Goal: Task Accomplishment & Management: Manage account settings

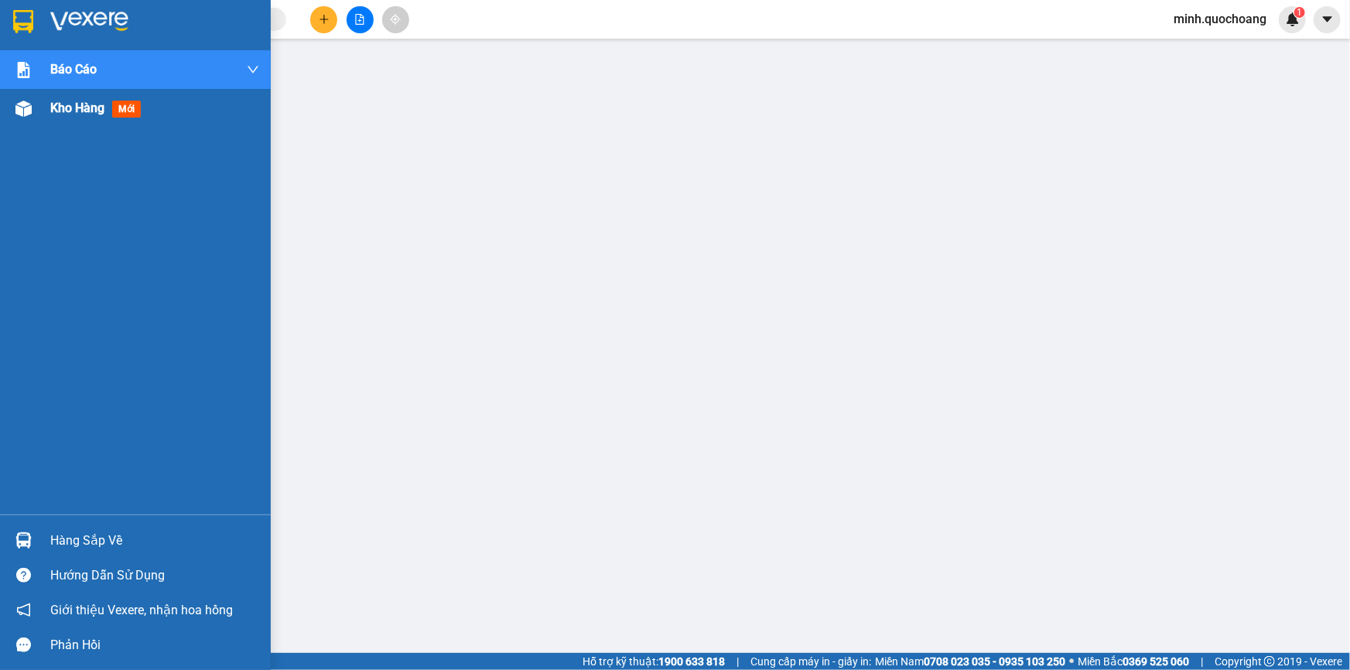
click at [40, 99] on div "Kho hàng mới" at bounding box center [135, 108] width 271 height 39
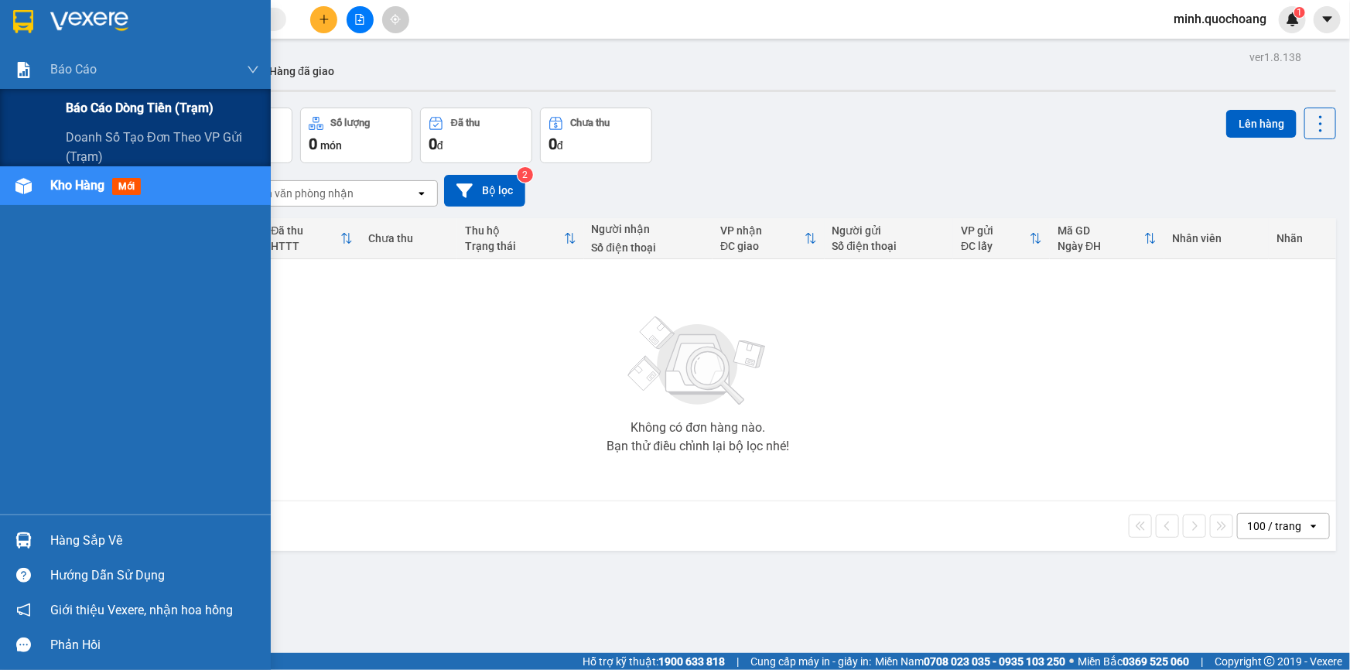
click at [83, 102] on span "Báo cáo dòng tiền (trạm)" at bounding box center [140, 107] width 148 height 19
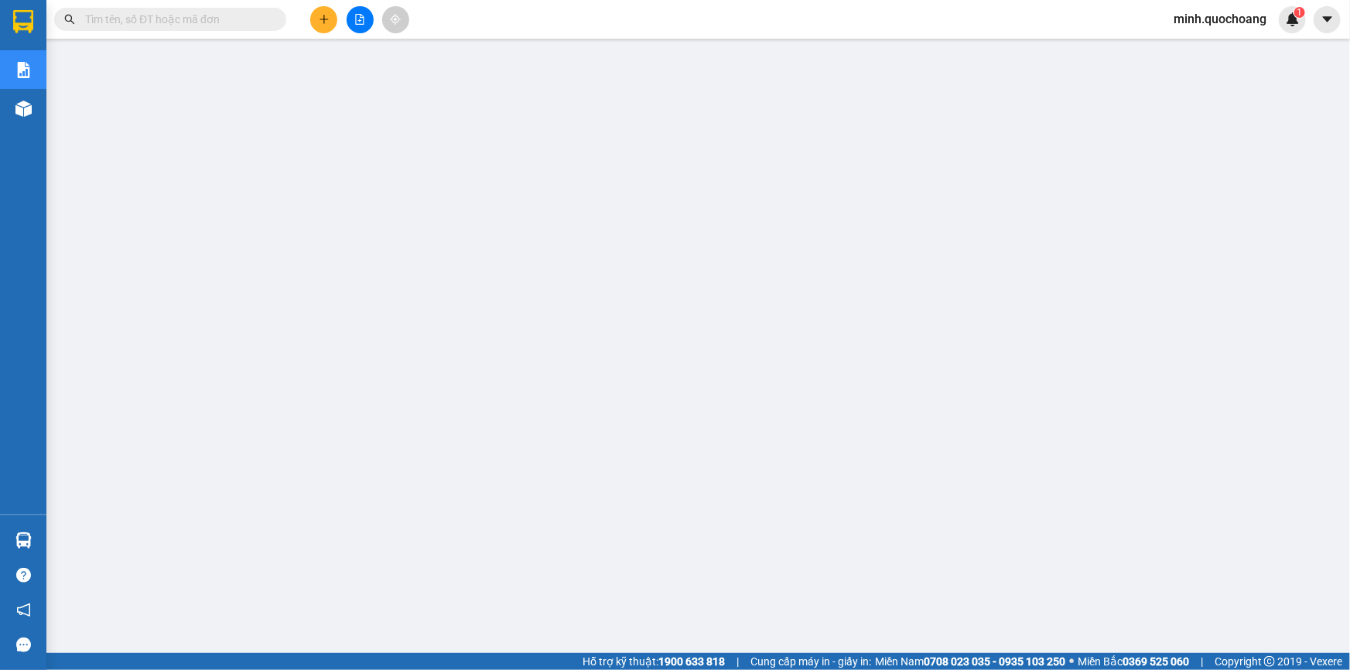
click at [1170, 15] on span "minh.quochoang" at bounding box center [1220, 18] width 118 height 19
click at [1192, 45] on span "Đăng xuất" at bounding box center [1228, 47] width 86 height 17
